Goal: Information Seeking & Learning: Check status

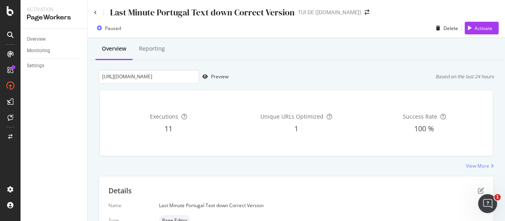
click at [41, 34] on div "Overview" at bounding box center [57, 39] width 60 height 11
click at [41, 37] on div "Overview" at bounding box center [36, 39] width 19 height 8
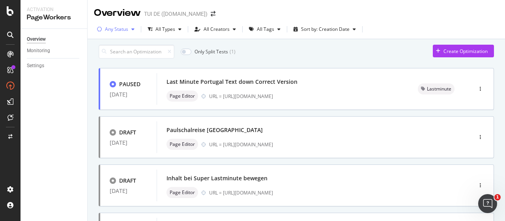
click at [114, 30] on div "Any Status" at bounding box center [116, 29] width 23 height 5
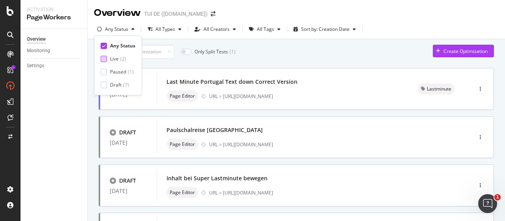
click at [110, 58] on div "Live" at bounding box center [114, 58] width 9 height 7
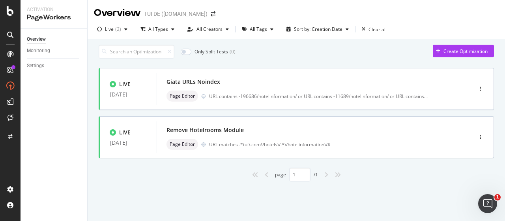
click at [95, 193] on div "Only Split Tests ( 0 ) Create Optimization LIVE [DATE] Giata URLs Noindex Page …" at bounding box center [297, 124] width 418 height 170
